Goal: Transaction & Acquisition: Obtain resource

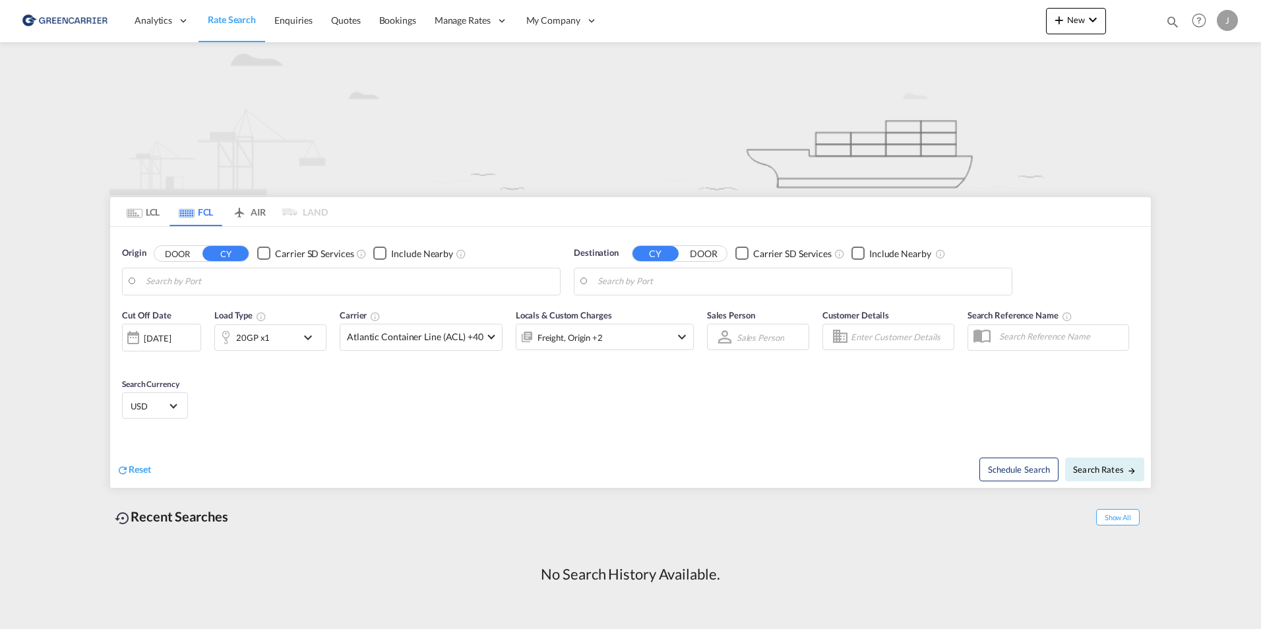
click at [153, 212] on md-tab-item "LCL" at bounding box center [143, 211] width 53 height 29
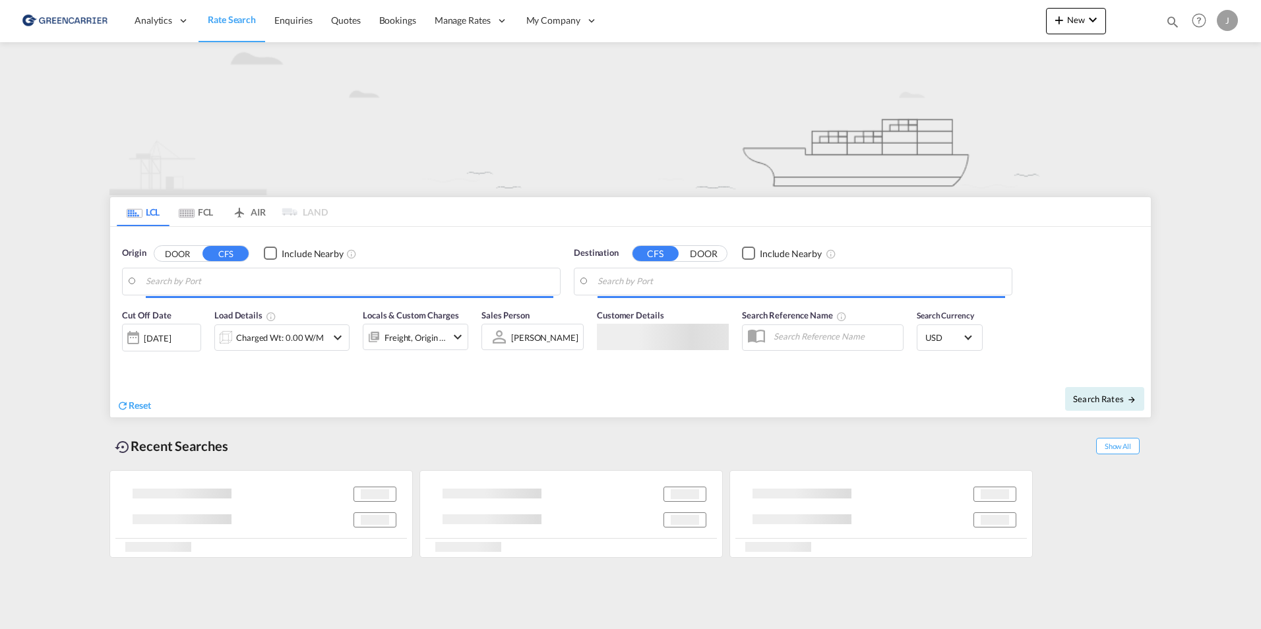
type input "[GEOGRAPHIC_DATA], [GEOGRAPHIC_DATA]"
type input "[US_STATE], [GEOGRAPHIC_DATA], USNYC"
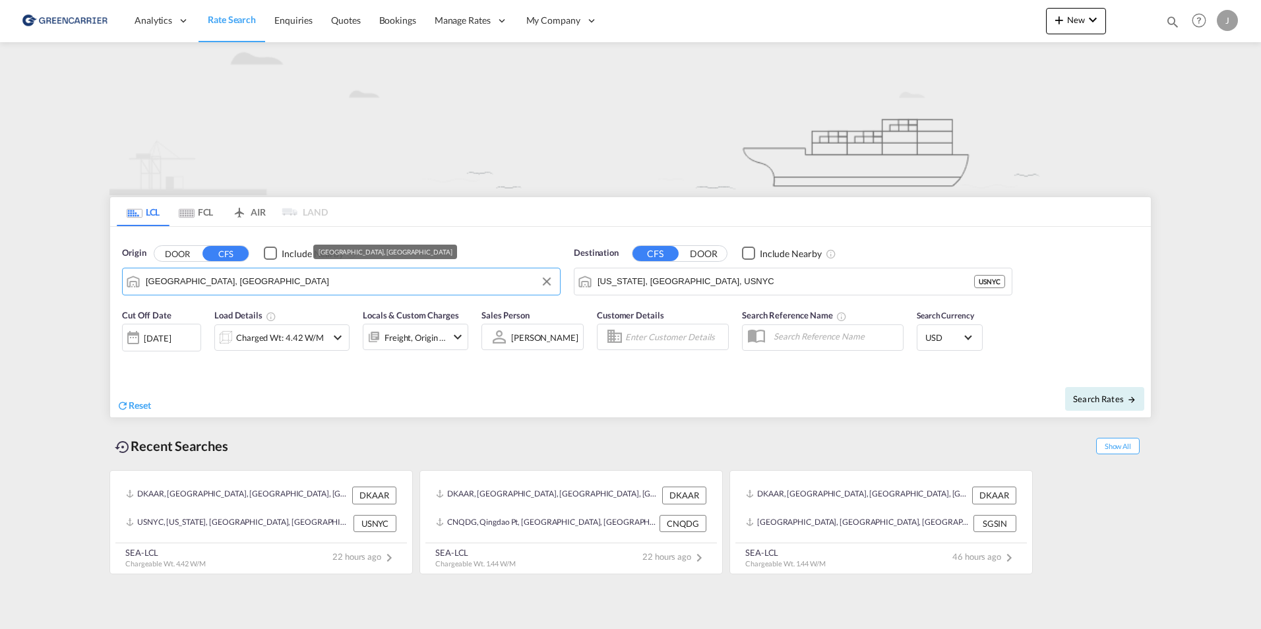
click at [388, 283] on input "[GEOGRAPHIC_DATA], [GEOGRAPHIC_DATA]" at bounding box center [350, 282] width 408 height 20
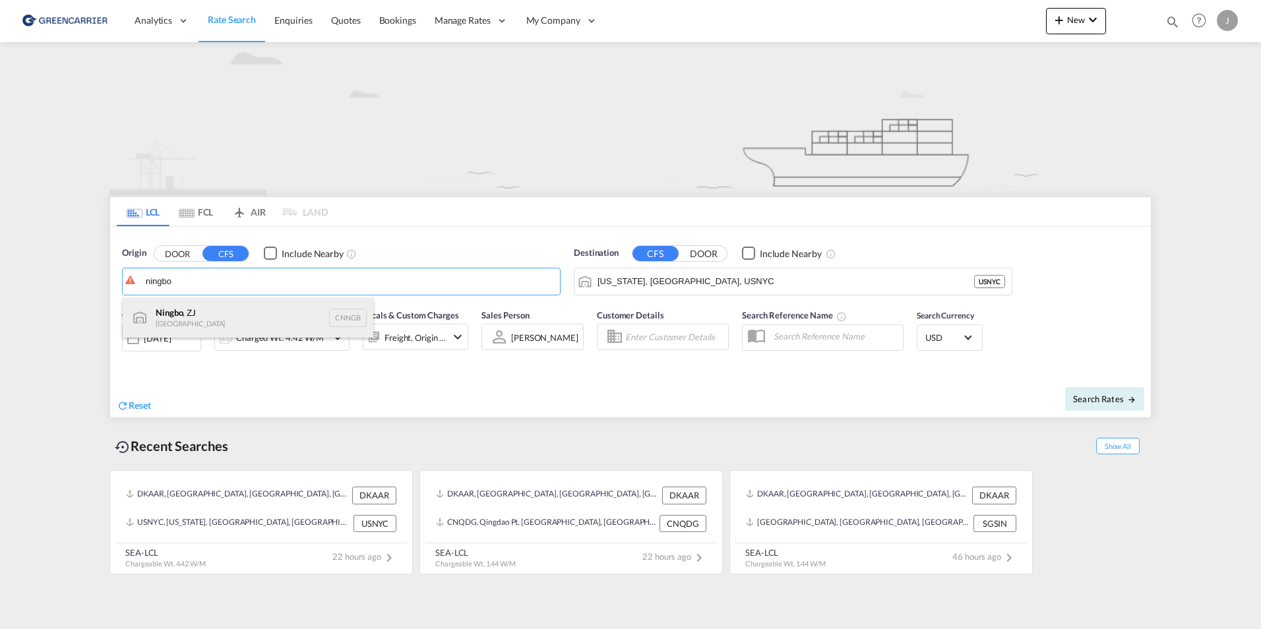
click at [210, 321] on div "Ningbo , ZJ China CNNGB" at bounding box center [248, 318] width 251 height 40
type input "Ningbo, ZJ, CNNGB"
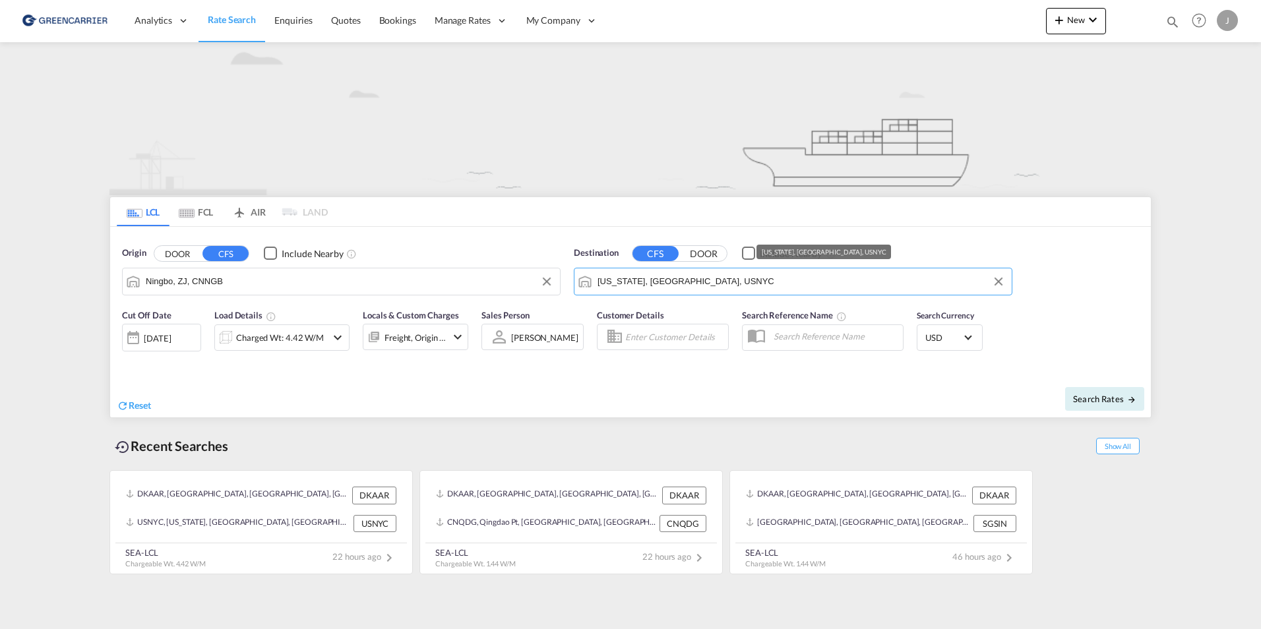
click at [692, 279] on input "[US_STATE], [GEOGRAPHIC_DATA], USNYC" at bounding box center [802, 282] width 408 height 20
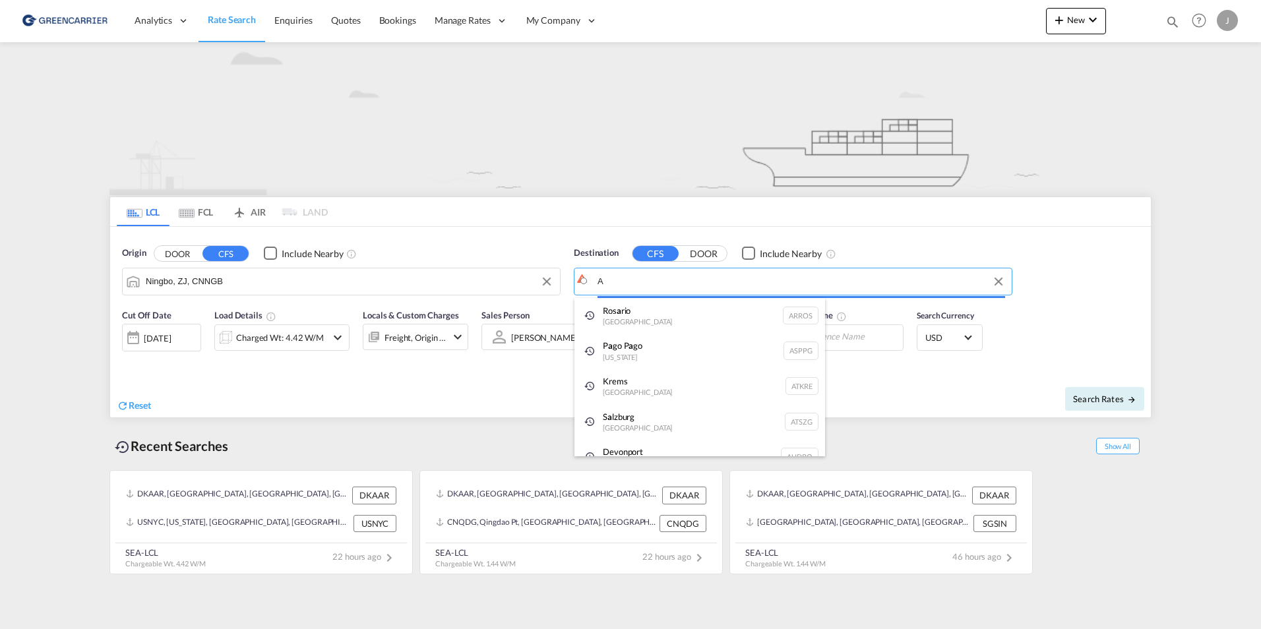
click at [692, 279] on body "Analytics Reports Dashboard Rate Search Enquiries Quotes Bookings" at bounding box center [630, 314] width 1261 height 629
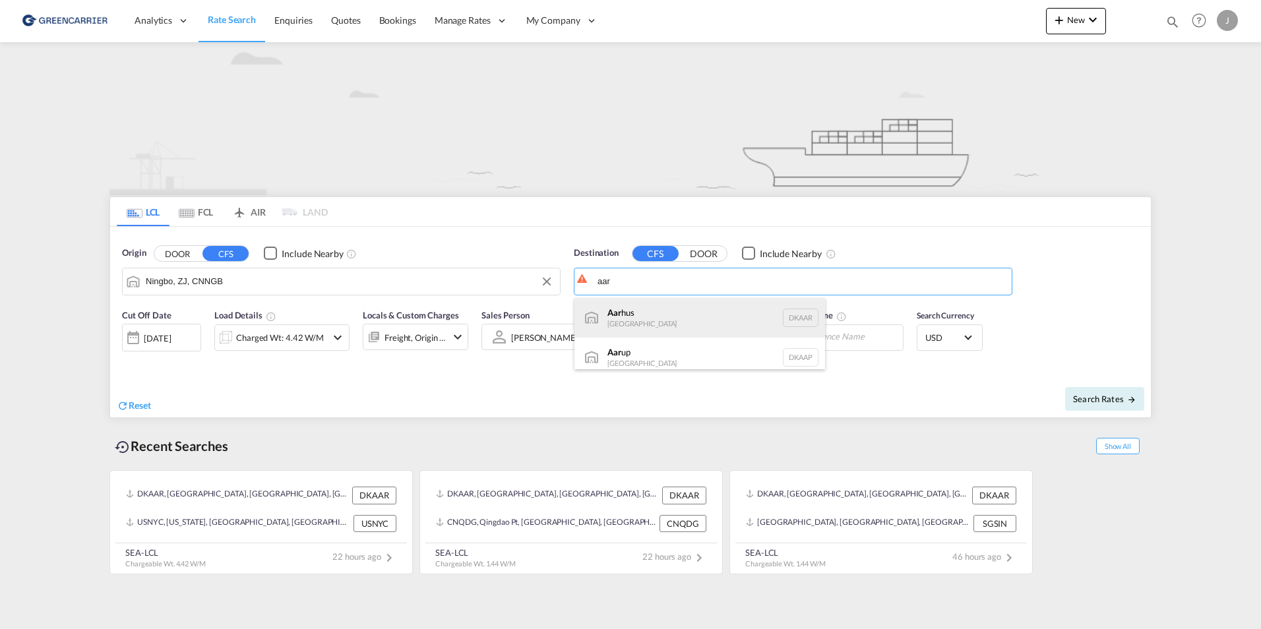
click at [665, 323] on div "Aar hus [GEOGRAPHIC_DATA] [GEOGRAPHIC_DATA]" at bounding box center [700, 318] width 251 height 40
type input "[GEOGRAPHIC_DATA], [GEOGRAPHIC_DATA]"
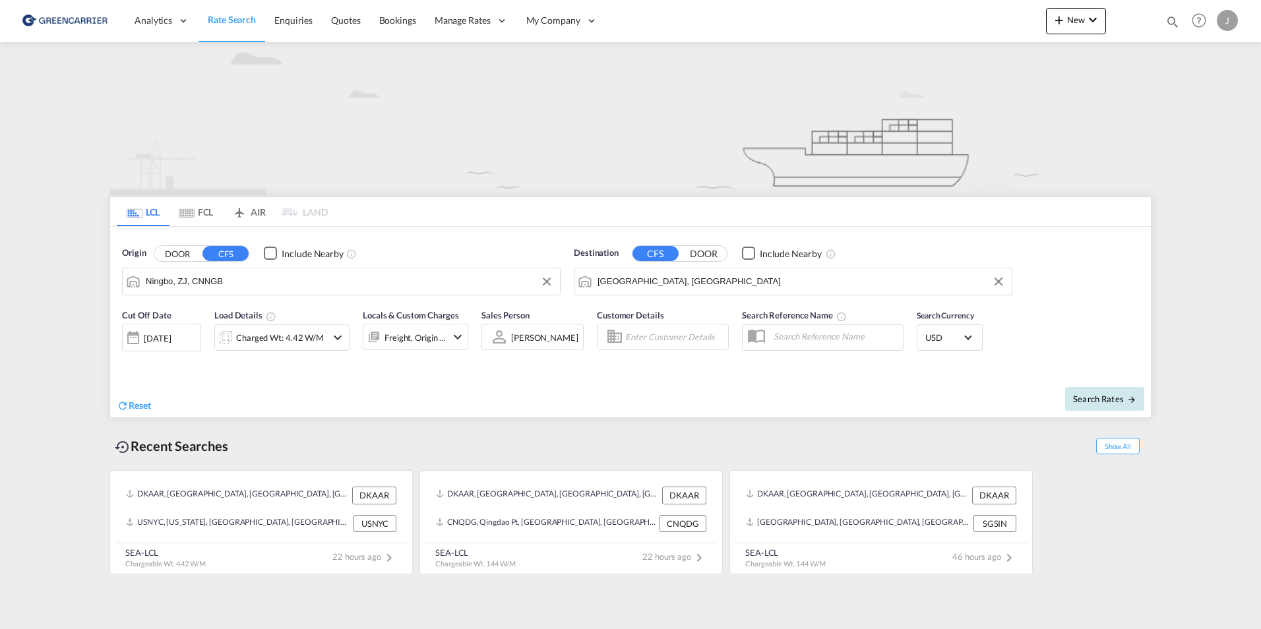
click at [1079, 401] on span "Search Rates" at bounding box center [1104, 399] width 63 height 11
type input "CNNGB to DKAAR / [DATE]"
